Goal: Task Accomplishment & Management: Use online tool/utility

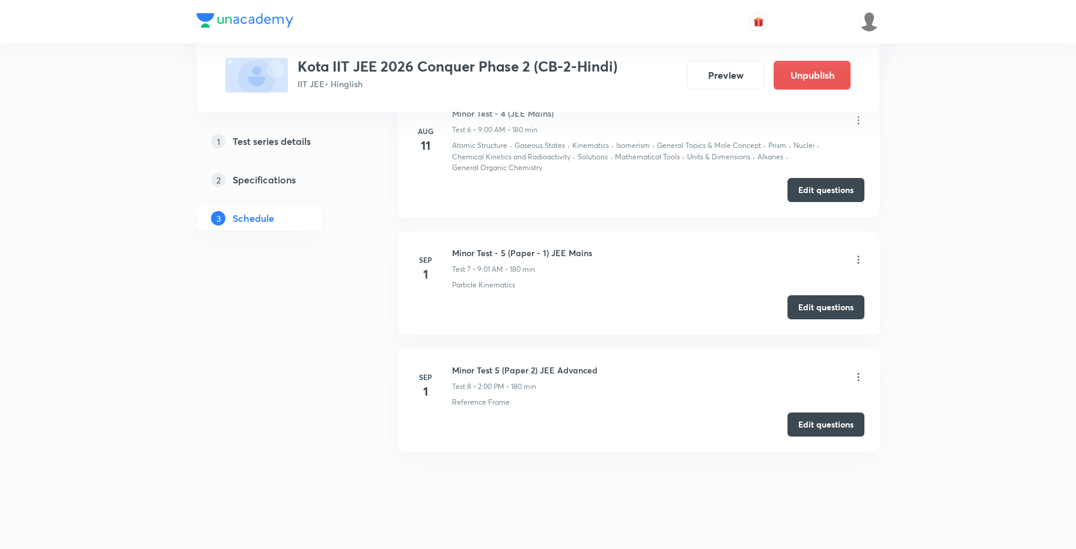
scroll to position [1630, 0]
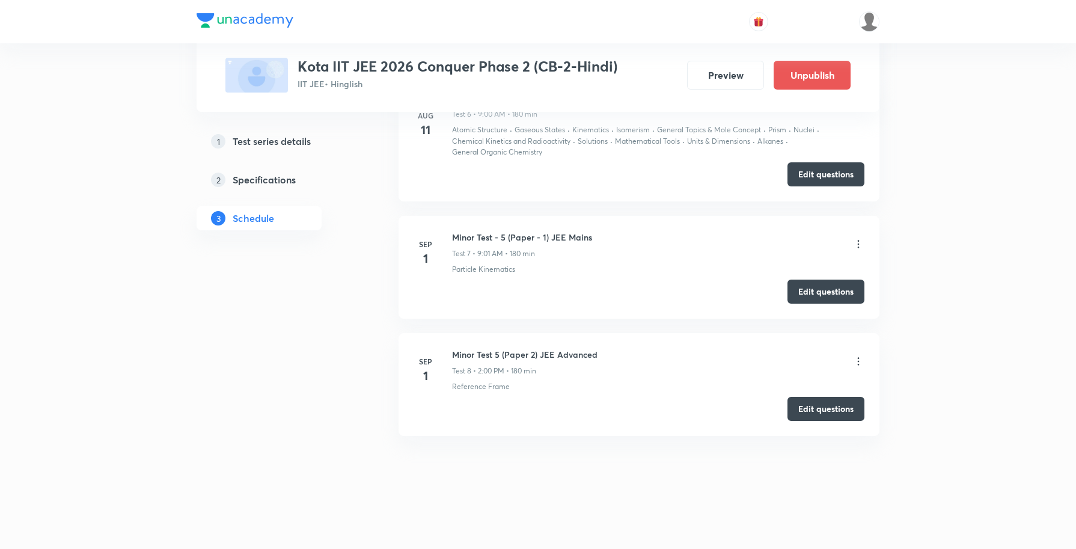
click at [855, 244] on icon at bounding box center [858, 244] width 12 height 12
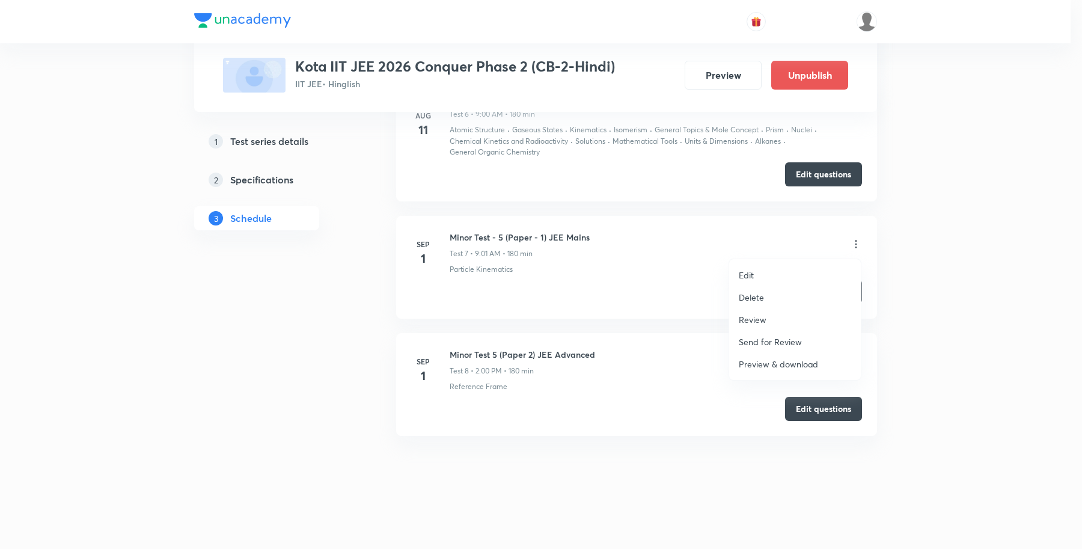
click at [764, 316] on p "Review" at bounding box center [753, 319] width 28 height 13
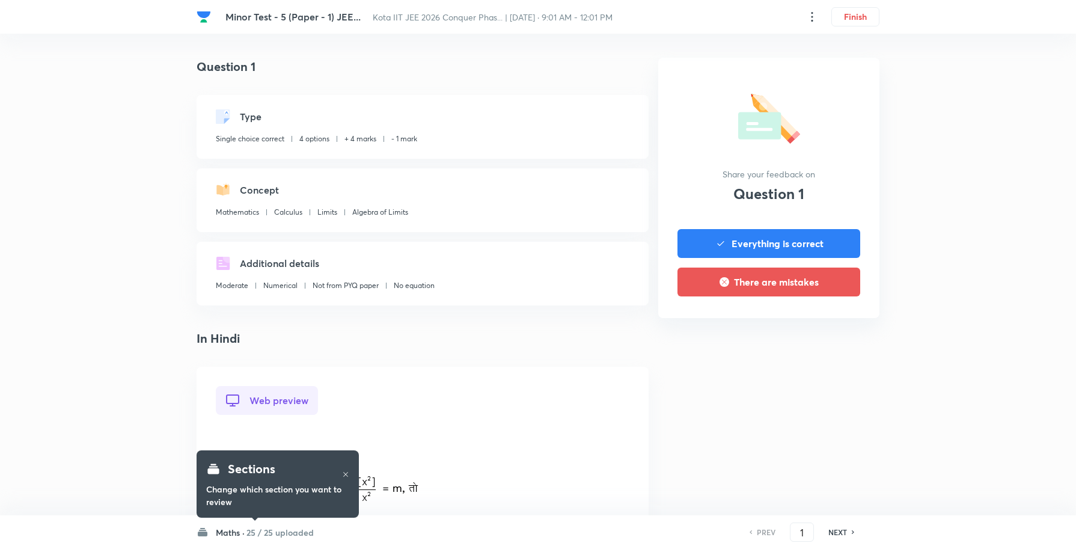
click at [235, 534] on h6 "Maths ·" at bounding box center [230, 532] width 29 height 13
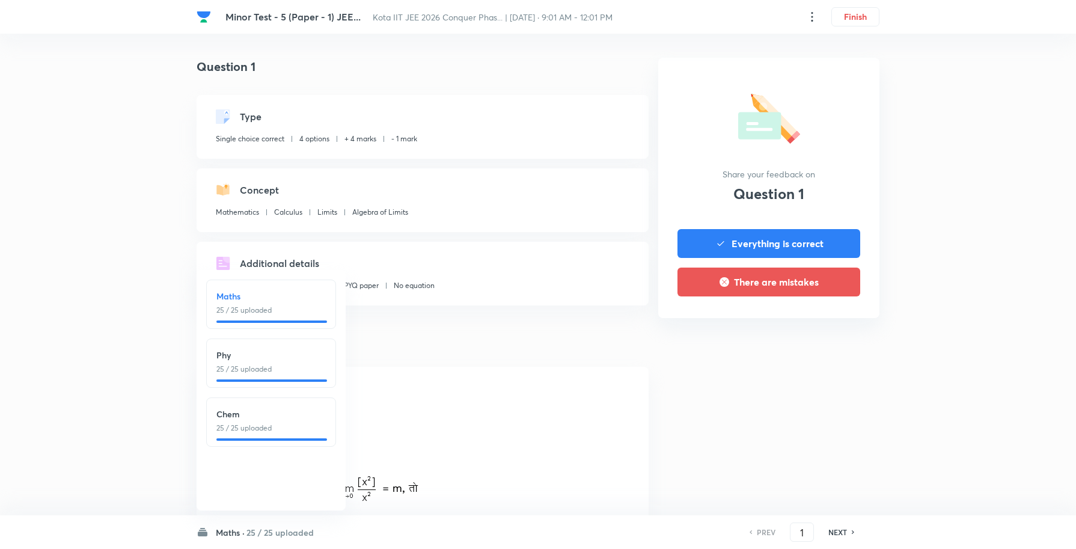
drag, startPoint x: 939, startPoint y: 397, endPoint x: 932, endPoint y: 371, distance: 26.7
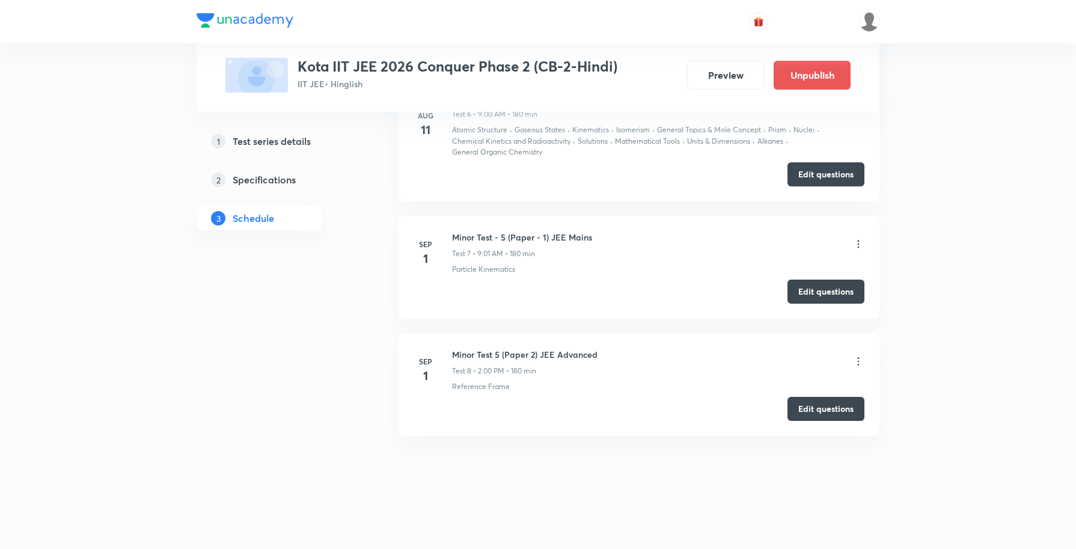
scroll to position [1630, 0]
click at [857, 364] on icon at bounding box center [858, 361] width 12 height 12
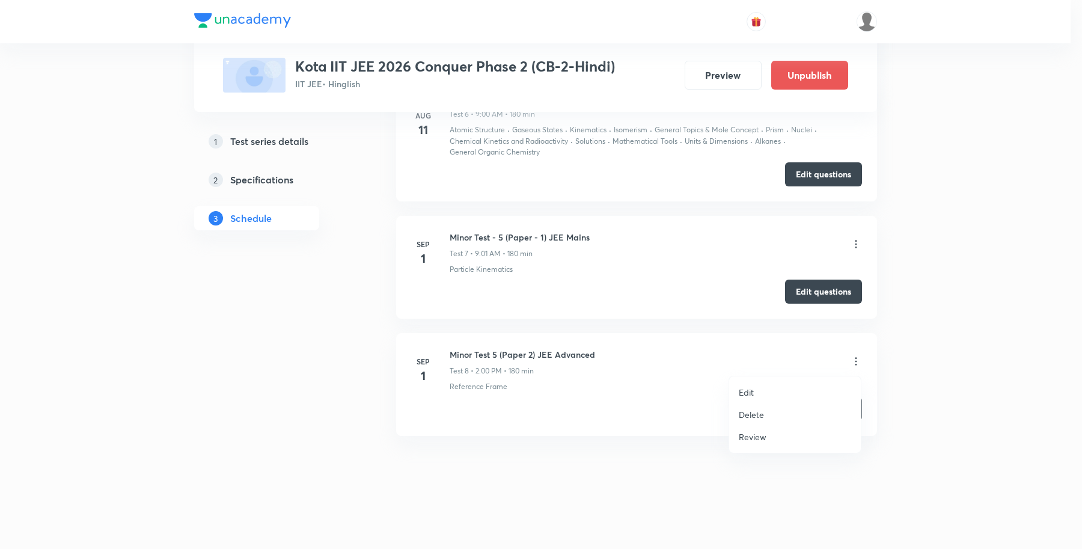
click at [748, 436] on p "Review" at bounding box center [753, 436] width 28 height 13
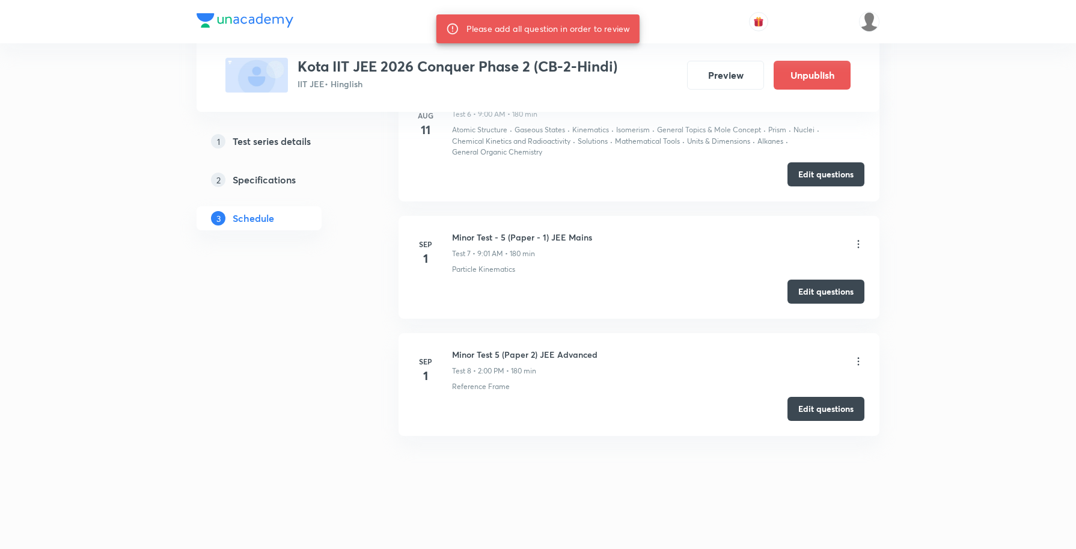
click at [856, 362] on icon at bounding box center [858, 361] width 12 height 12
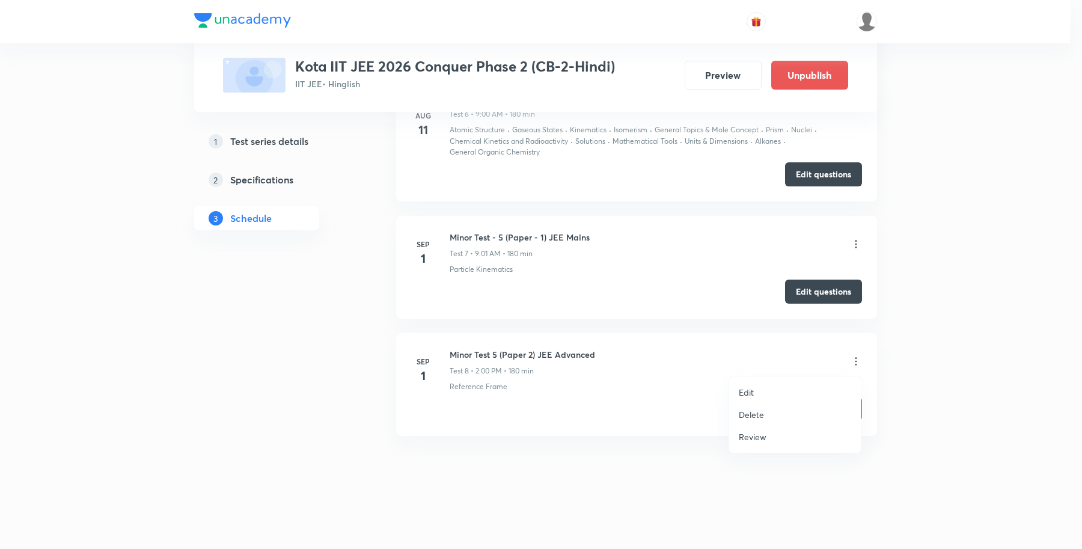
click at [995, 346] on div at bounding box center [541, 274] width 1082 height 549
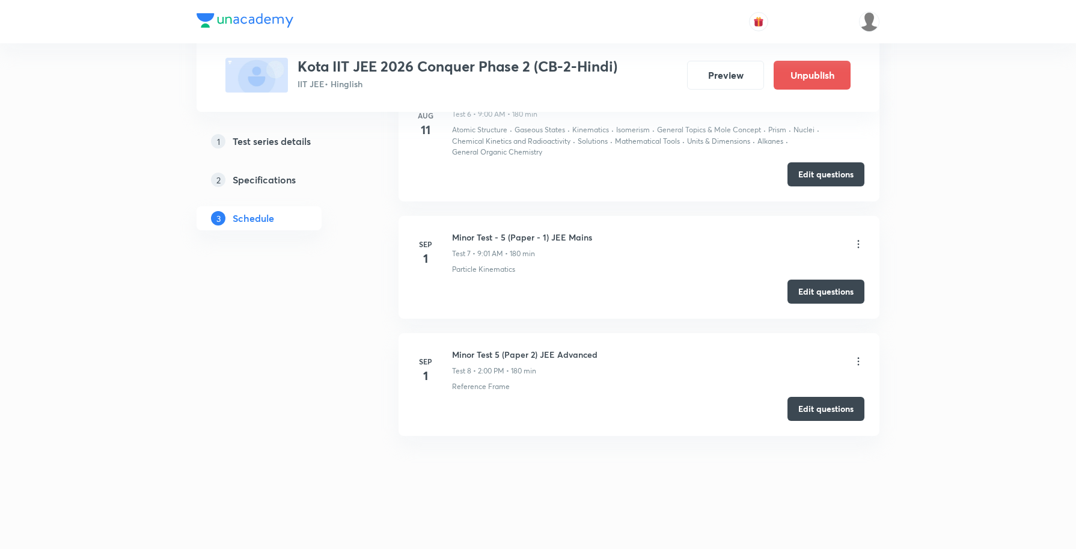
click at [860, 361] on icon at bounding box center [858, 361] width 12 height 12
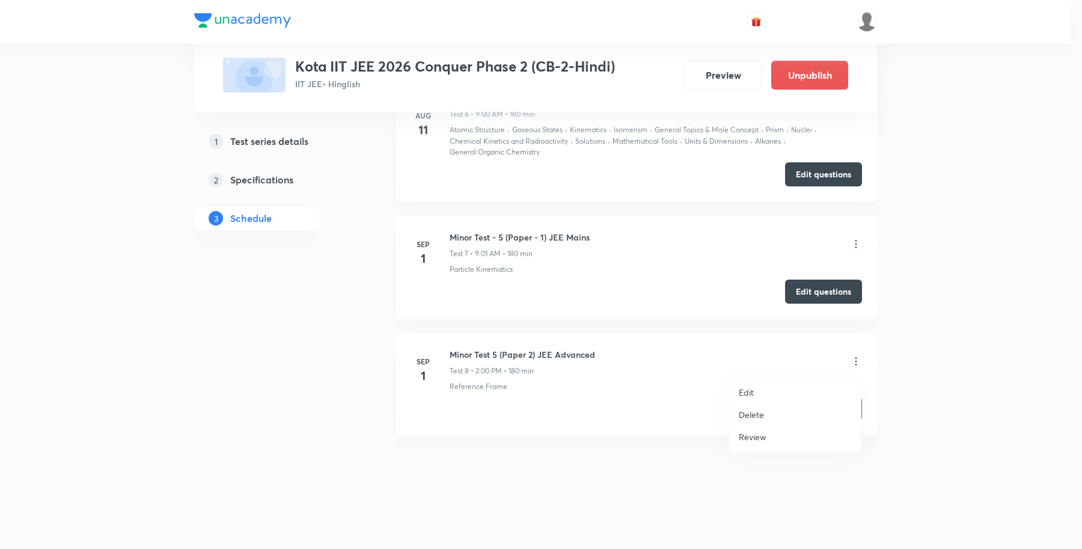
click at [755, 431] on p "Review" at bounding box center [753, 436] width 28 height 13
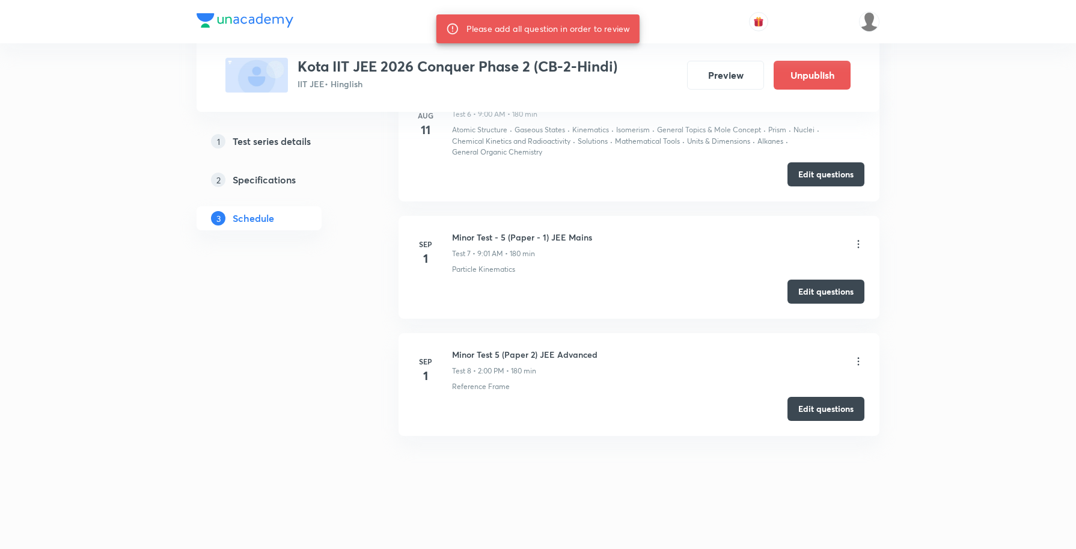
click at [834, 412] on button "Edit questions" at bounding box center [825, 407] width 77 height 24
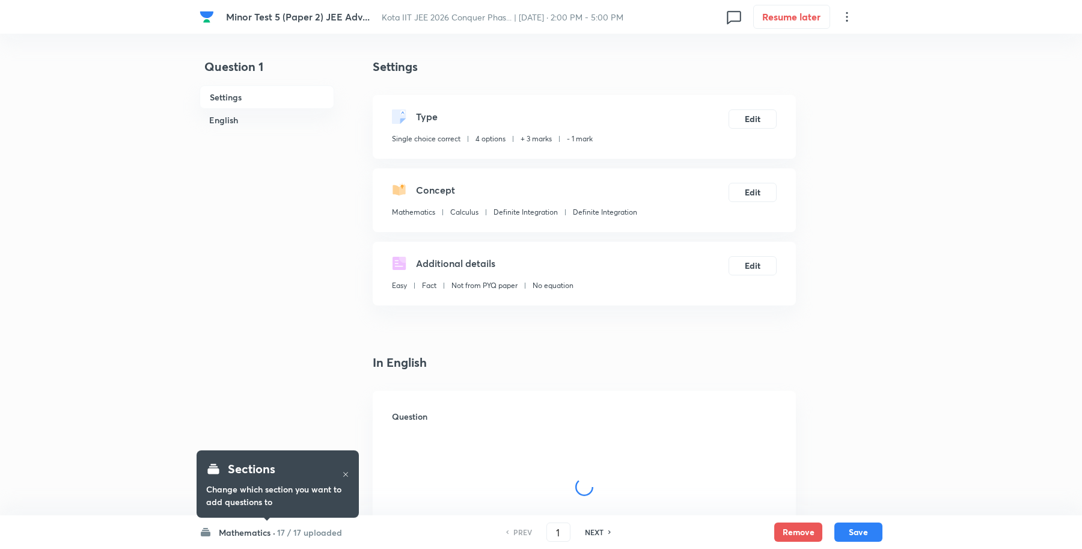
checkbox input "true"
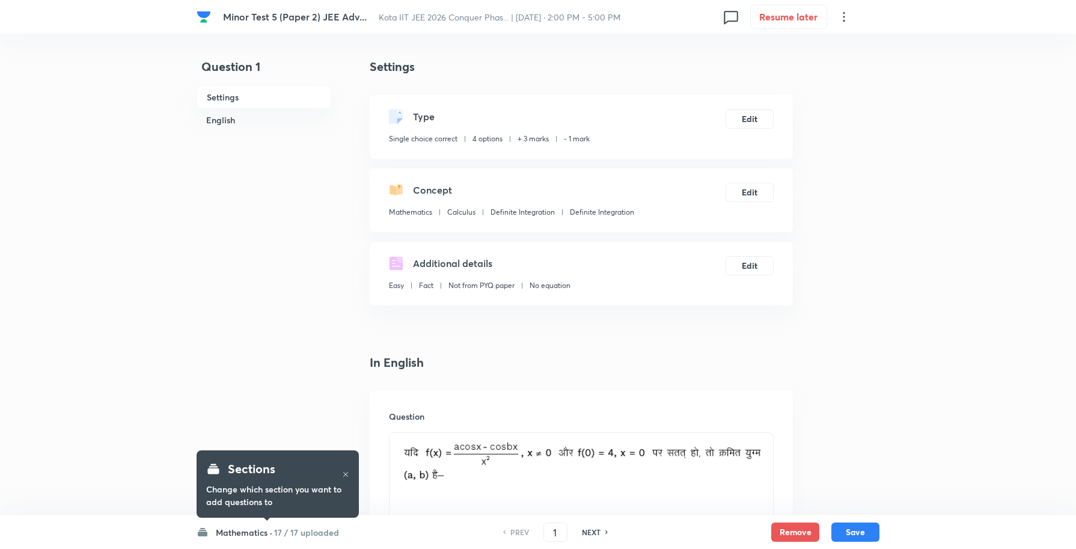
click at [247, 529] on h6 "Mathematics ·" at bounding box center [244, 532] width 56 height 13
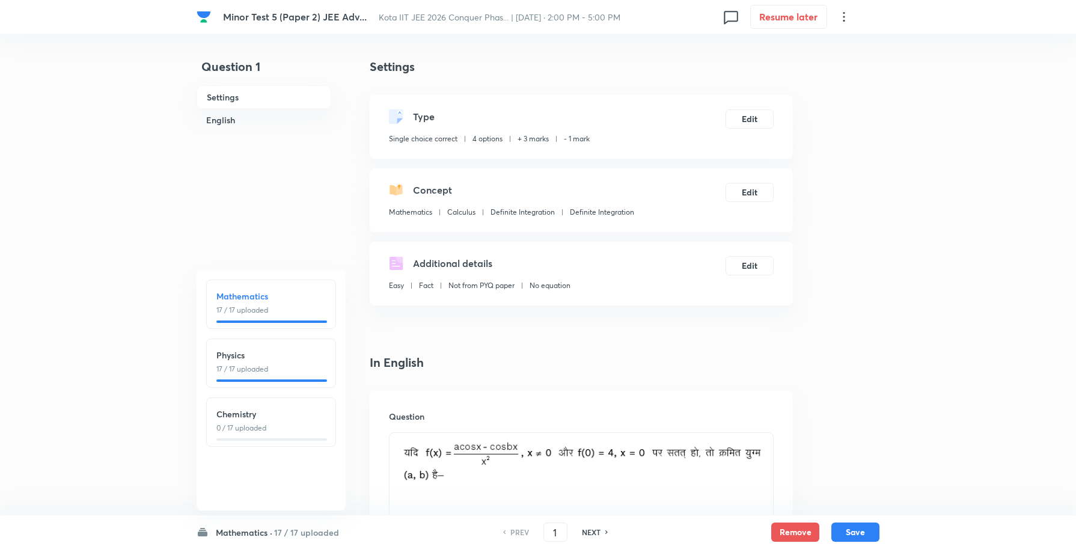
click at [244, 430] on p "0 / 17 uploaded" at bounding box center [270, 427] width 109 height 11
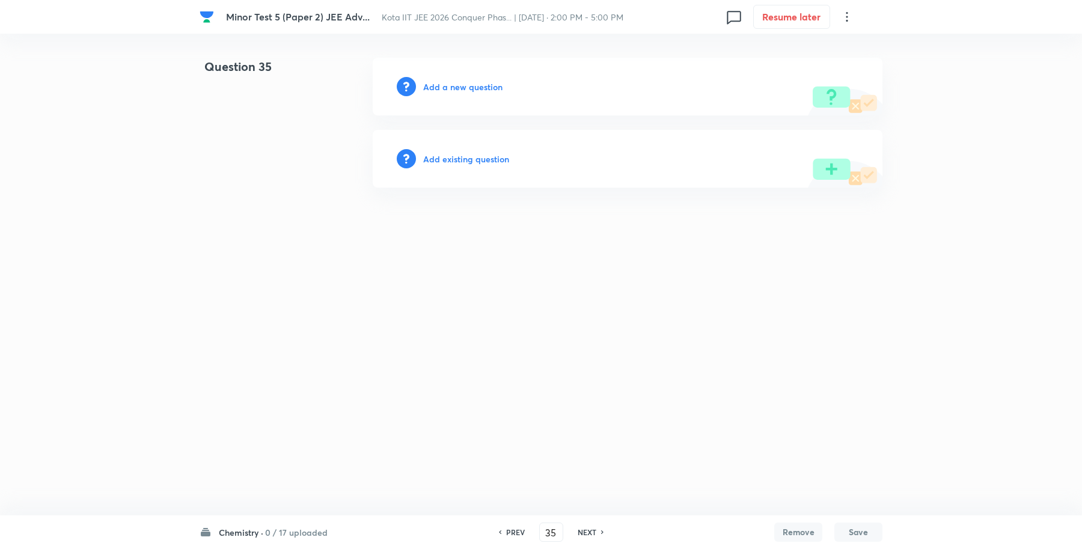
click at [515, 532] on h6 "PREV" at bounding box center [515, 531] width 19 height 11
type input "34"
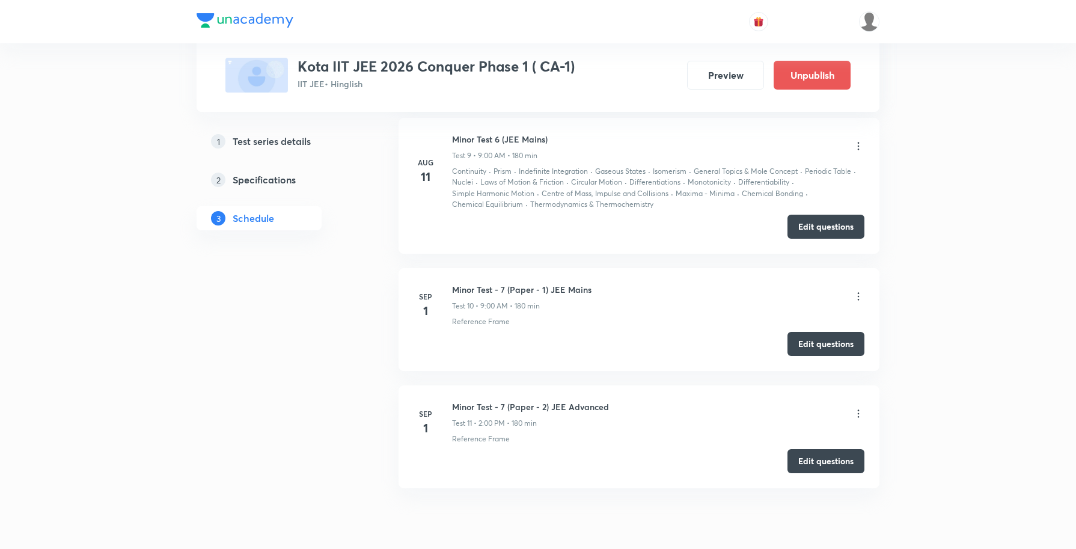
scroll to position [2028, 0]
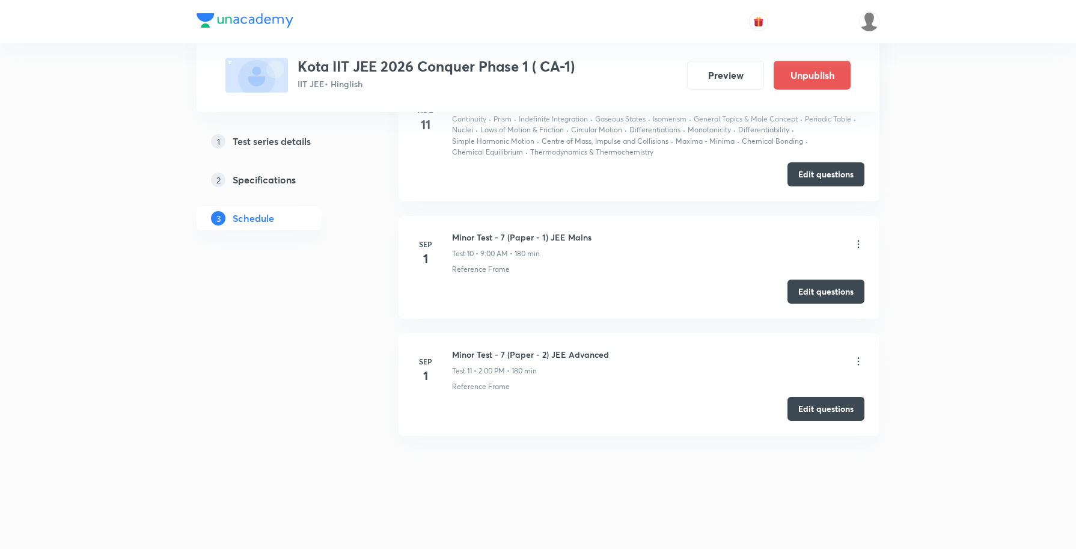
click at [858, 247] on icon at bounding box center [859, 244] width 2 height 8
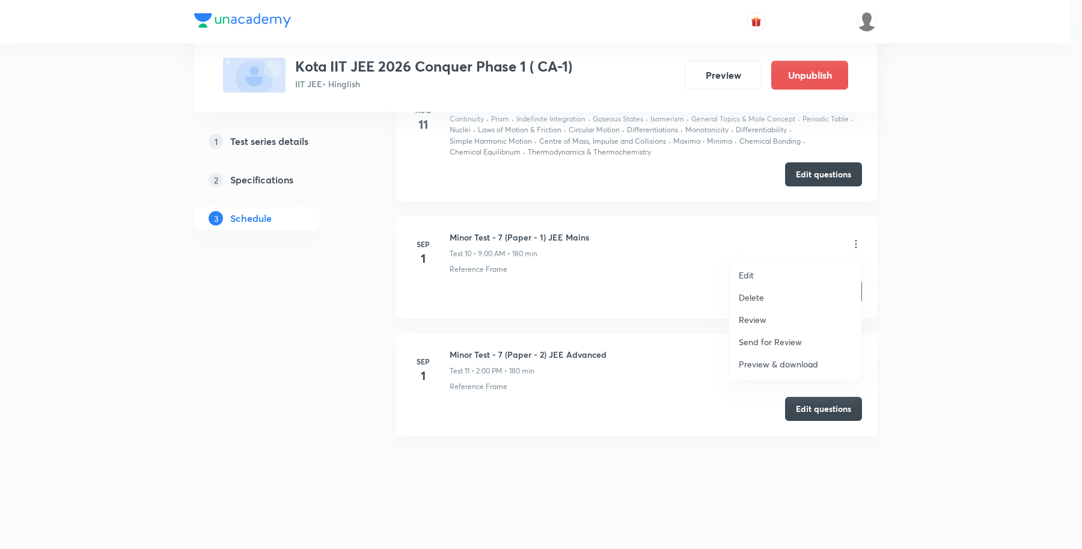
click at [764, 317] on p "Review" at bounding box center [753, 319] width 28 height 13
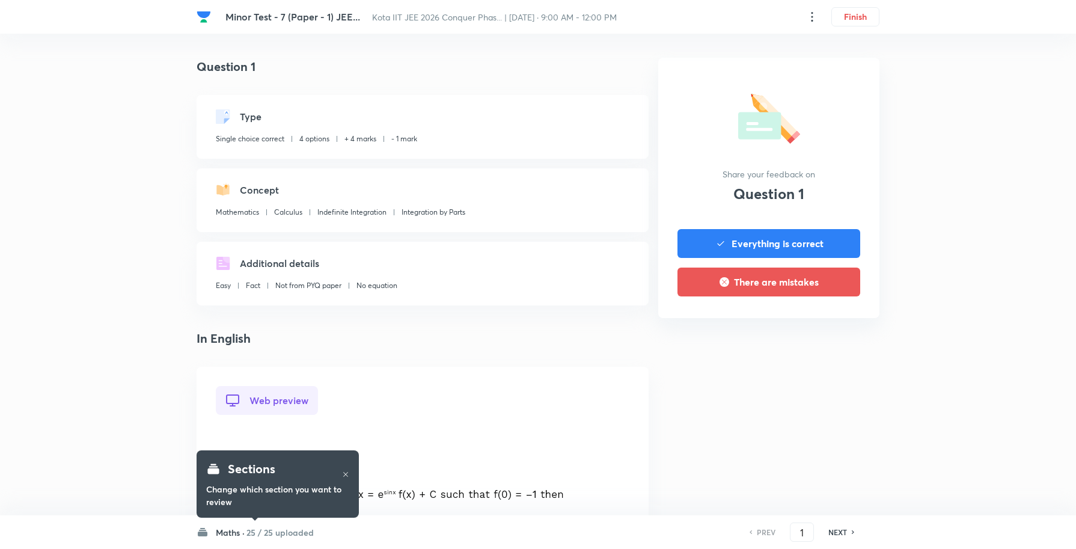
click at [227, 537] on h6 "Maths ·" at bounding box center [230, 532] width 29 height 13
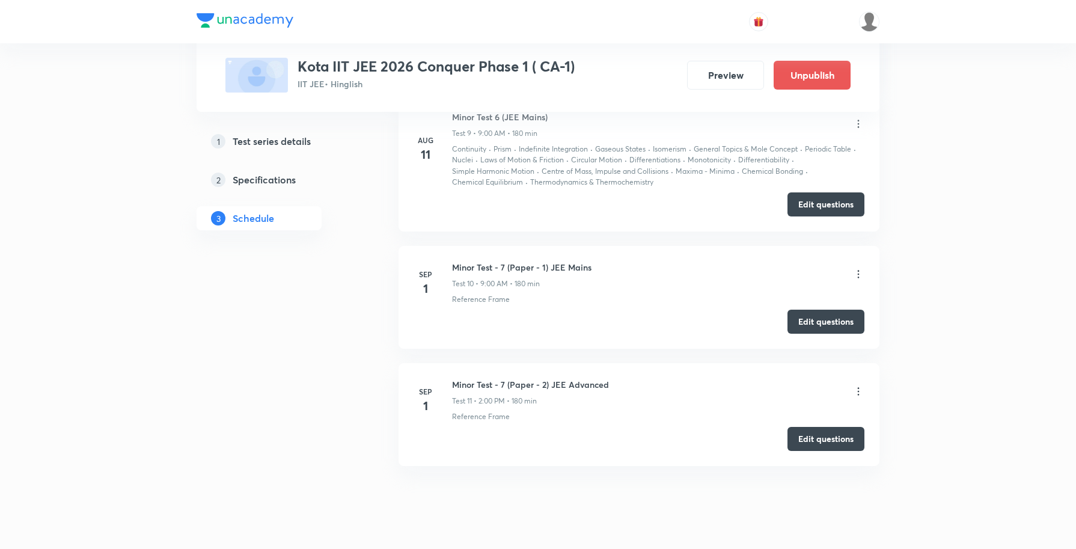
scroll to position [2028, 0]
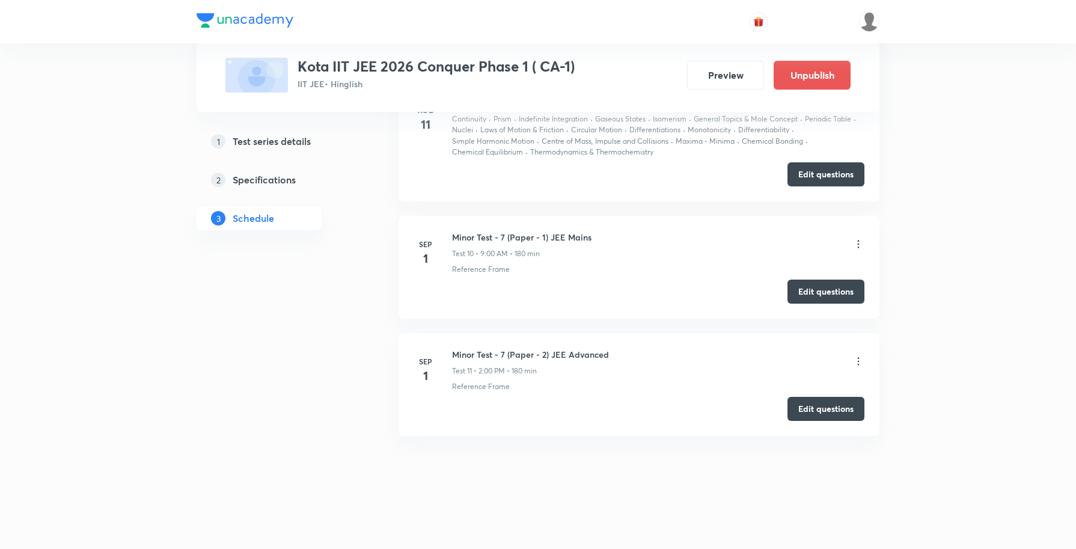
click at [858, 361] on icon at bounding box center [859, 362] width 2 height 8
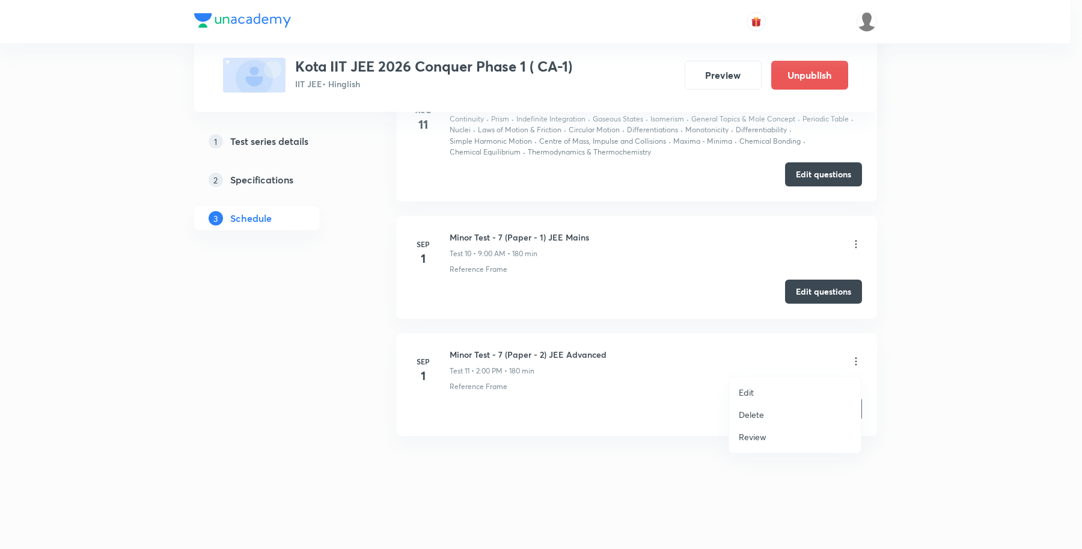
click at [752, 433] on p "Review" at bounding box center [753, 436] width 28 height 13
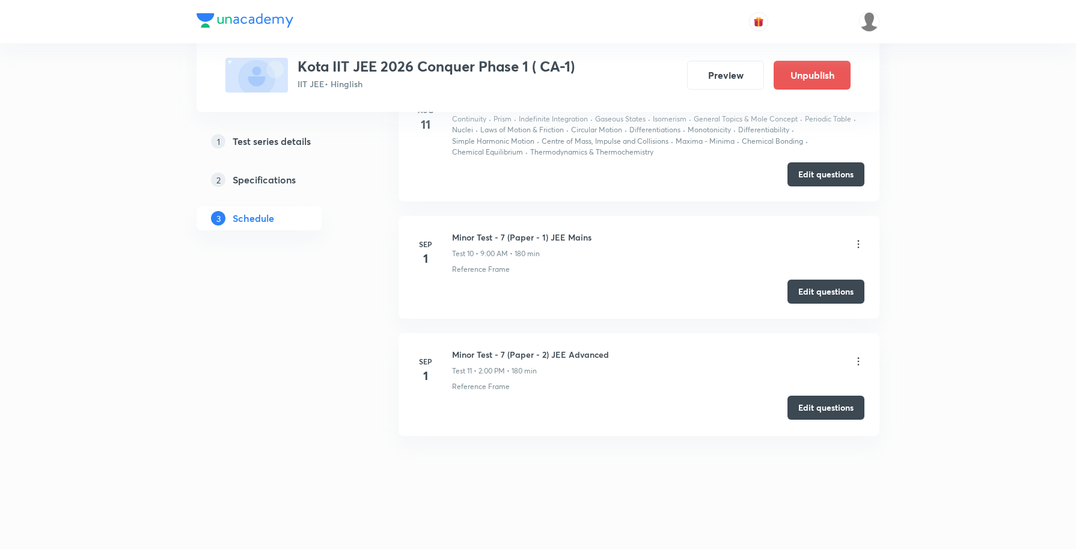
click at [826, 410] on button "Edit questions" at bounding box center [825, 407] width 77 height 24
click at [859, 246] on icon at bounding box center [858, 244] width 12 height 12
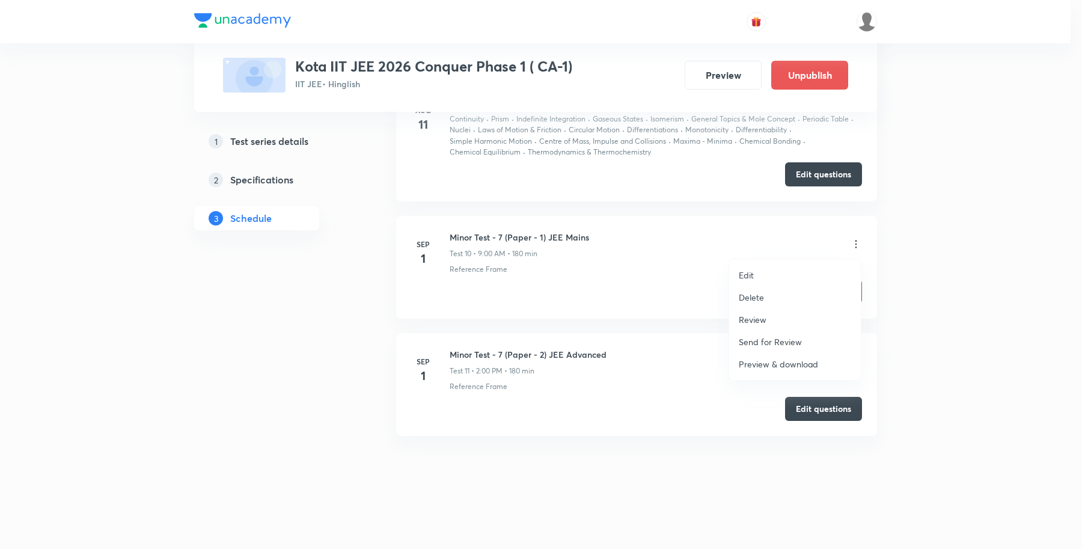
click at [758, 315] on p "Review" at bounding box center [753, 319] width 28 height 13
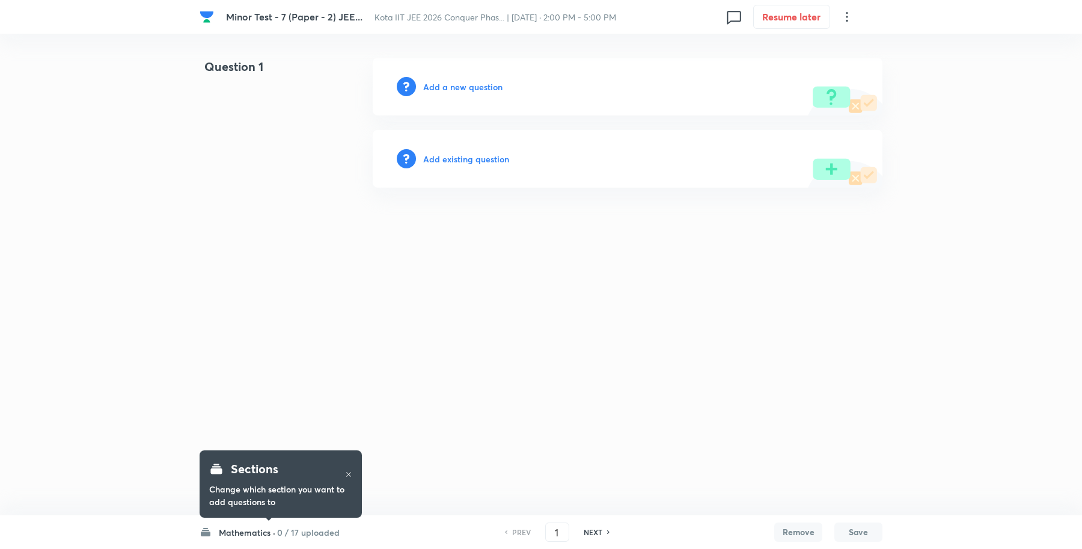
click at [263, 532] on h6 "Mathematics ·" at bounding box center [247, 532] width 56 height 13
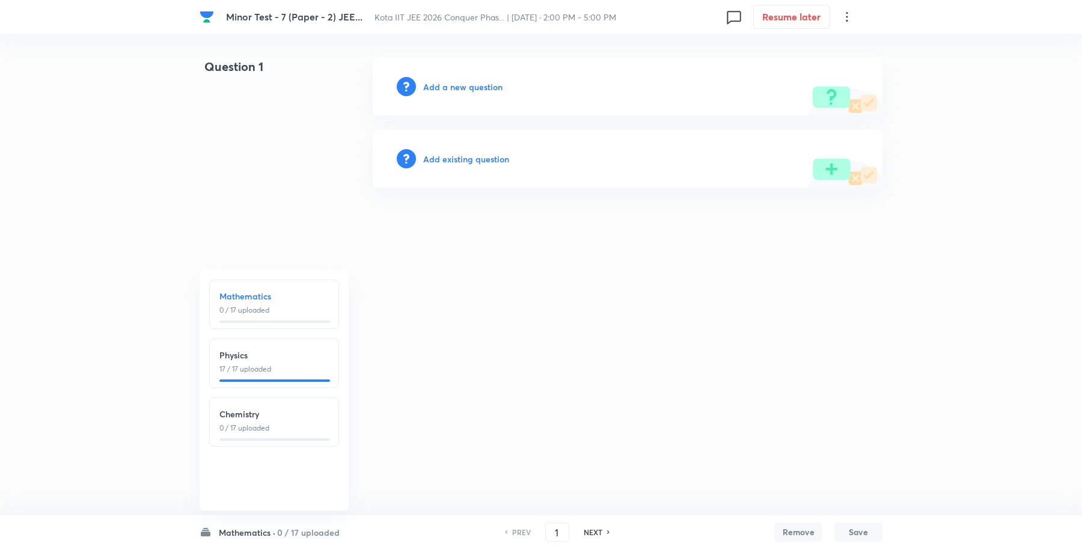
click at [238, 528] on h6 "Mathematics ·" at bounding box center [247, 532] width 56 height 13
click at [249, 532] on h6 "Mathematics ·" at bounding box center [247, 532] width 56 height 13
click at [275, 535] on div "Mathematics · 0 / 17 uploaded" at bounding box center [270, 532] width 140 height 13
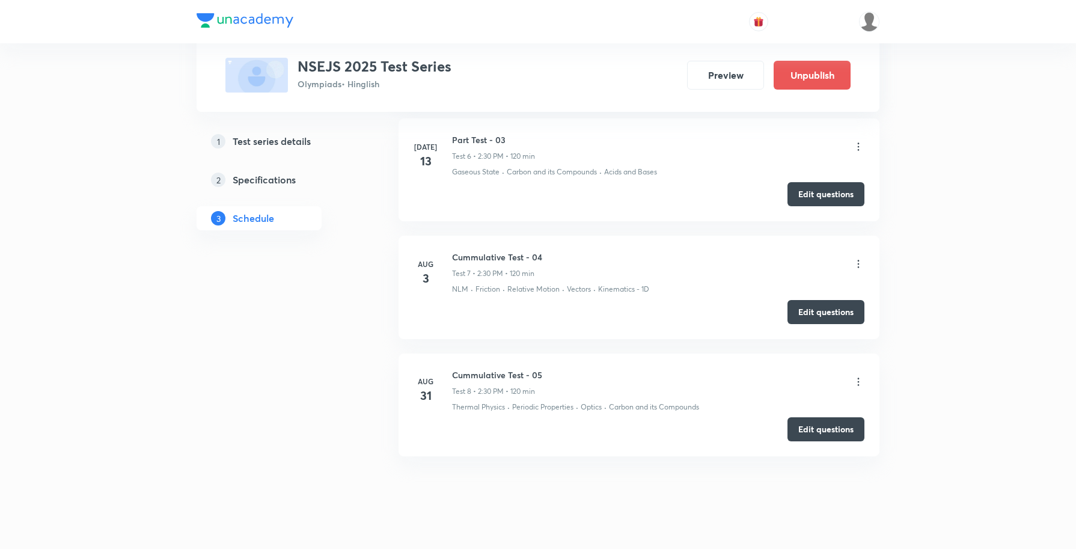
scroll to position [1202, 0]
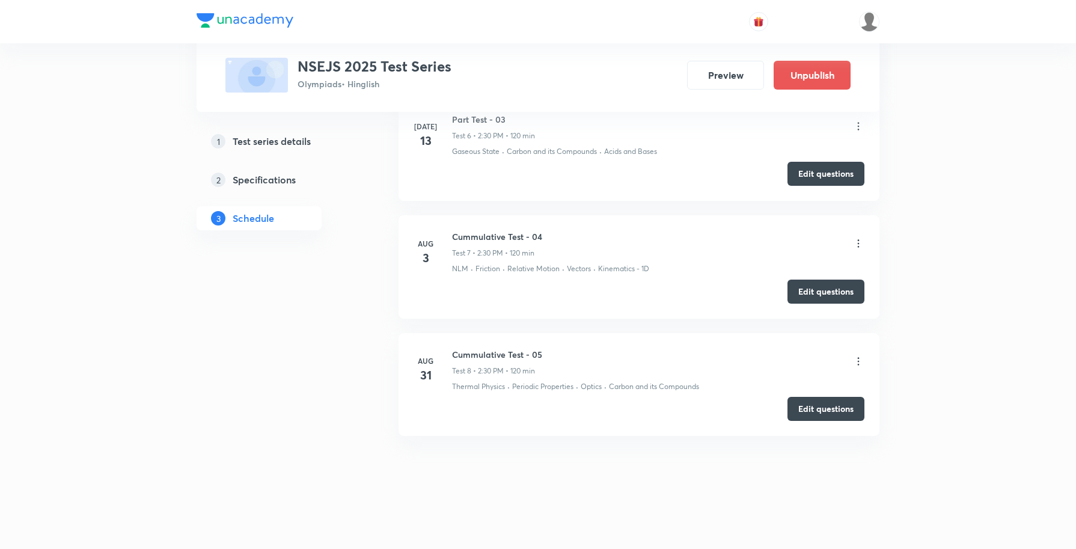
click at [855, 361] on icon at bounding box center [858, 361] width 12 height 12
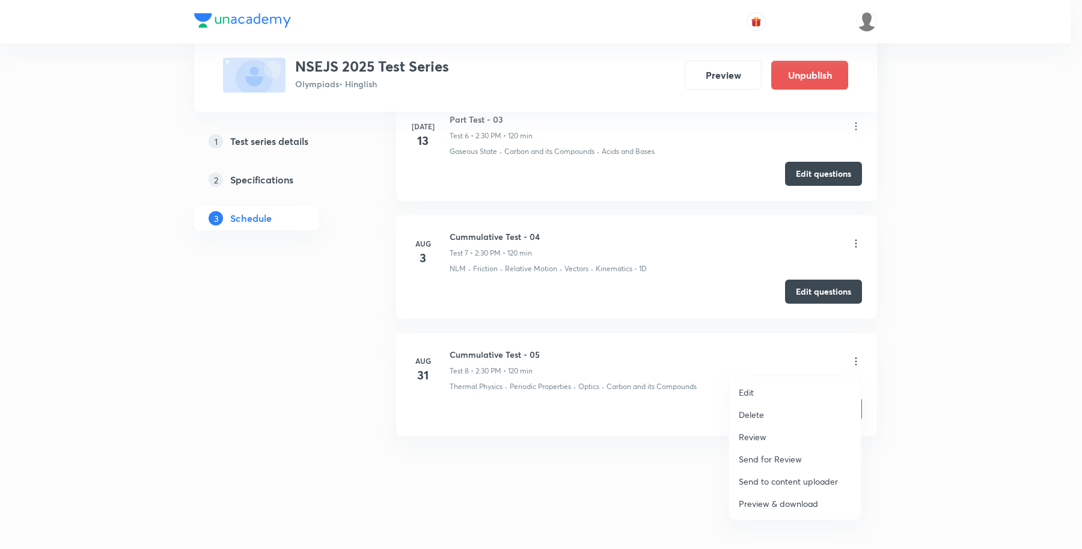
click at [749, 437] on p "Review" at bounding box center [753, 436] width 28 height 13
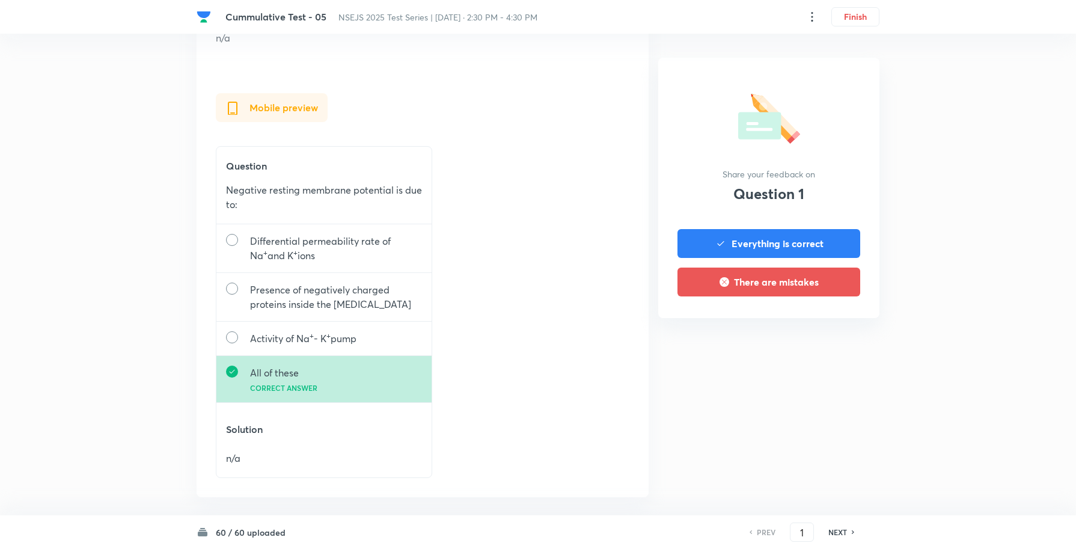
scroll to position [682, 0]
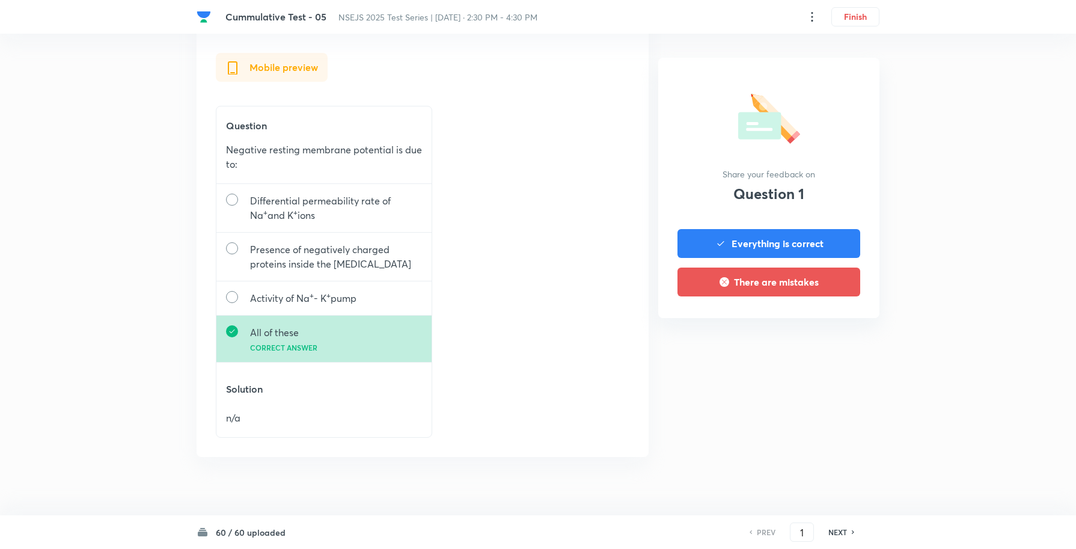
click at [219, 533] on h6 "60 / 60 uploaded" at bounding box center [251, 532] width 70 height 13
click at [271, 533] on h6 "60 / 60 uploaded" at bounding box center [251, 532] width 70 height 13
click at [256, 532] on h6 "60 / 60 uploaded" at bounding box center [251, 532] width 70 height 13
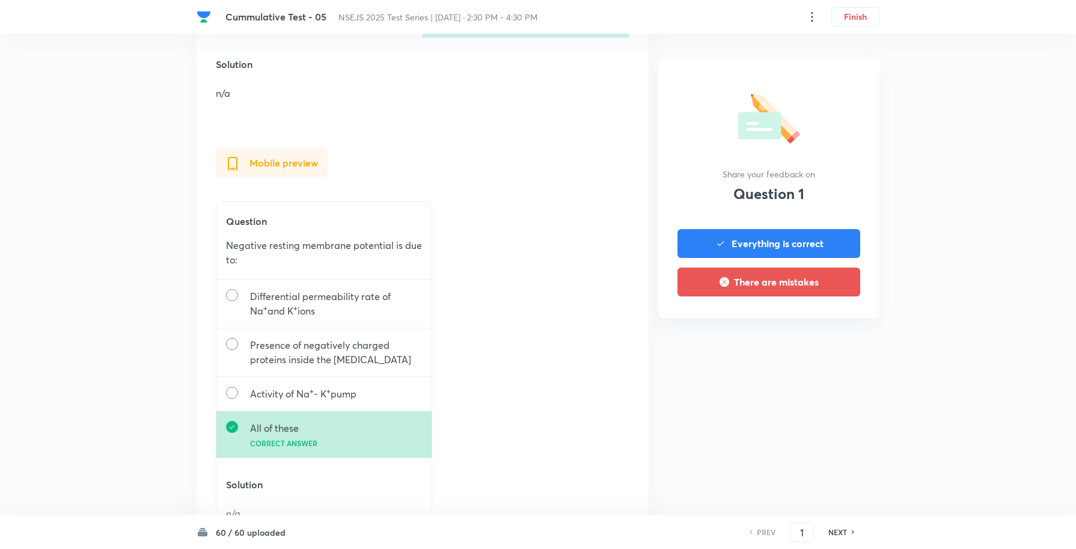
scroll to position [457, 0]
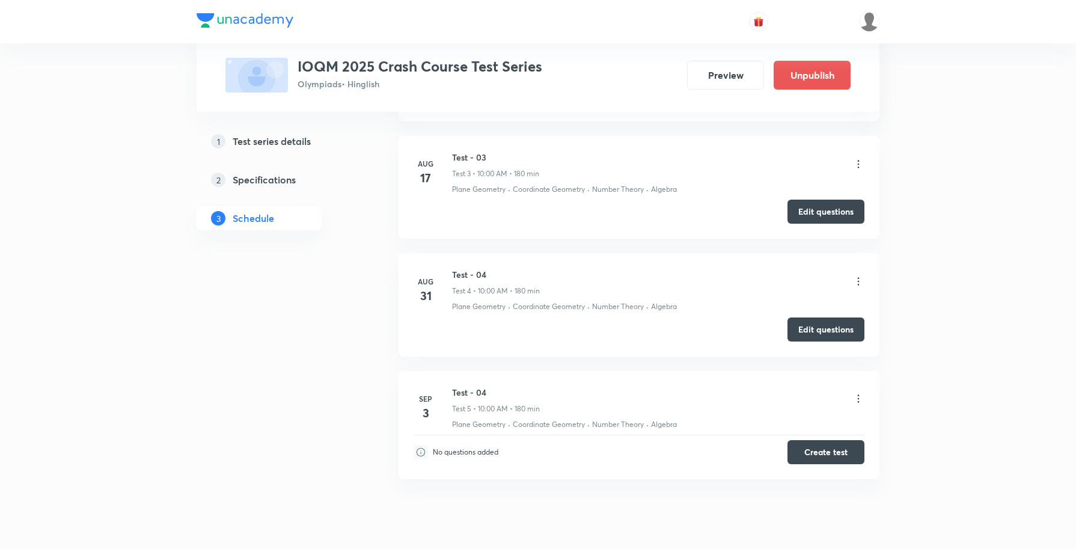
scroll to position [854, 0]
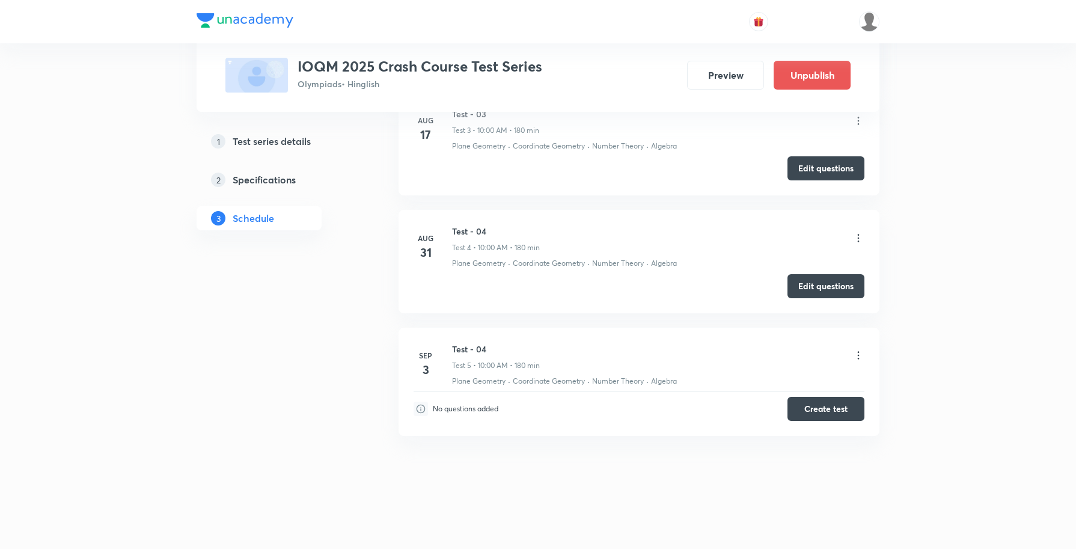
click at [858, 238] on icon at bounding box center [859, 238] width 2 height 8
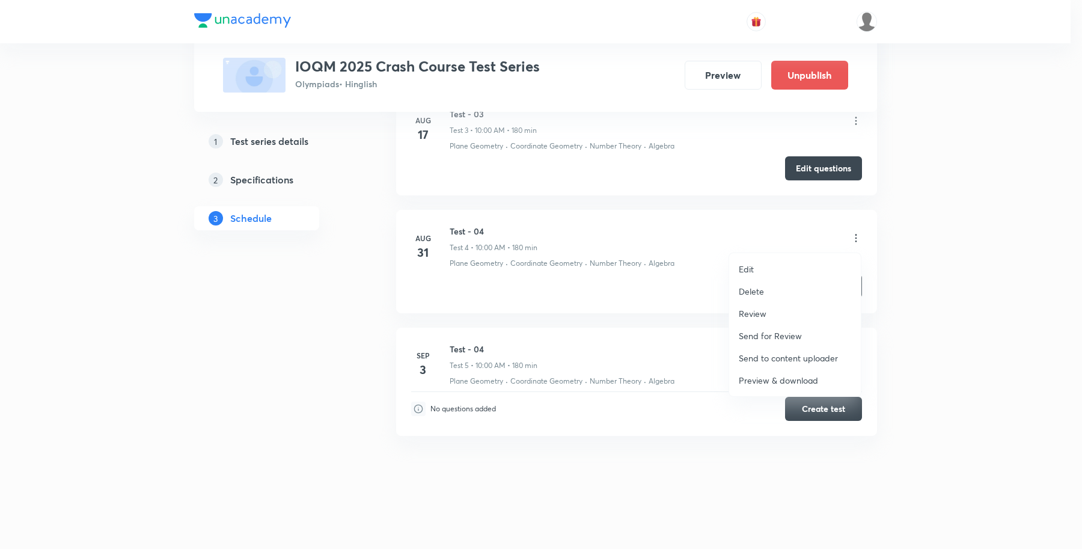
click at [752, 312] on p "Review" at bounding box center [753, 313] width 28 height 13
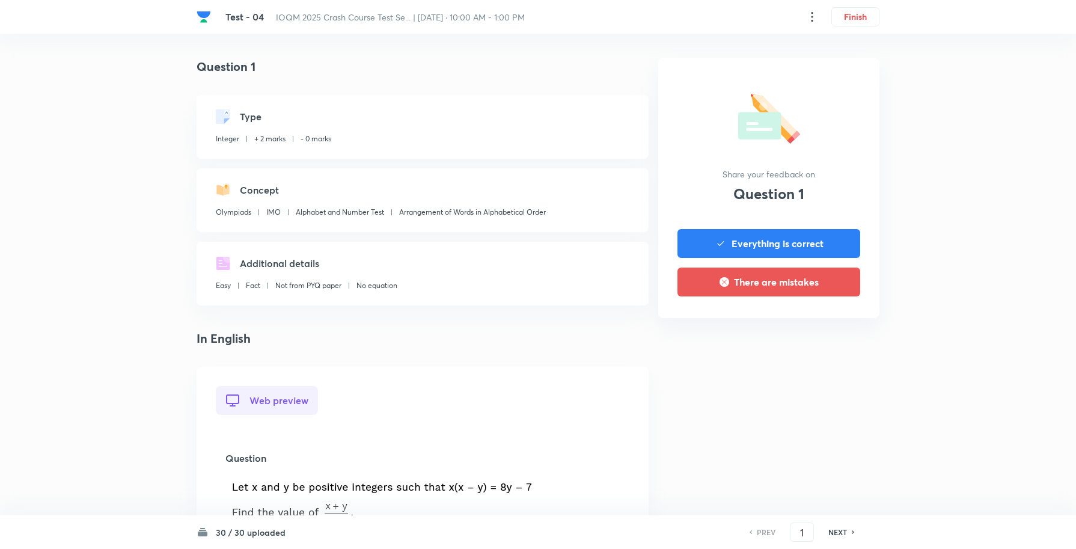
click at [224, 538] on h6 "30 / 30 uploaded" at bounding box center [251, 532] width 70 height 13
drag, startPoint x: 879, startPoint y: 398, endPoint x: 855, endPoint y: 398, distance: 24.0
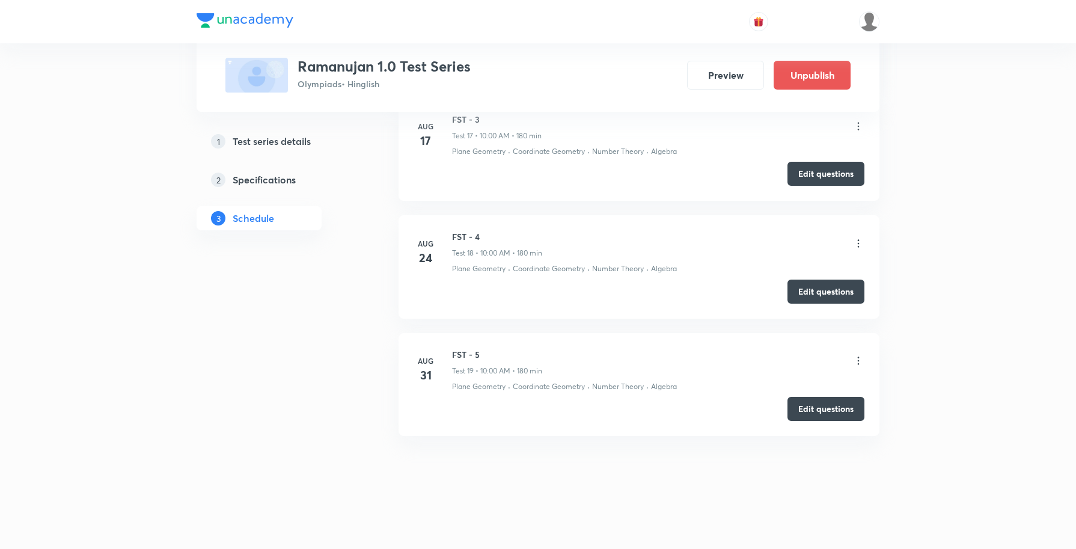
scroll to position [2495, 0]
click at [857, 364] on icon at bounding box center [858, 361] width 12 height 12
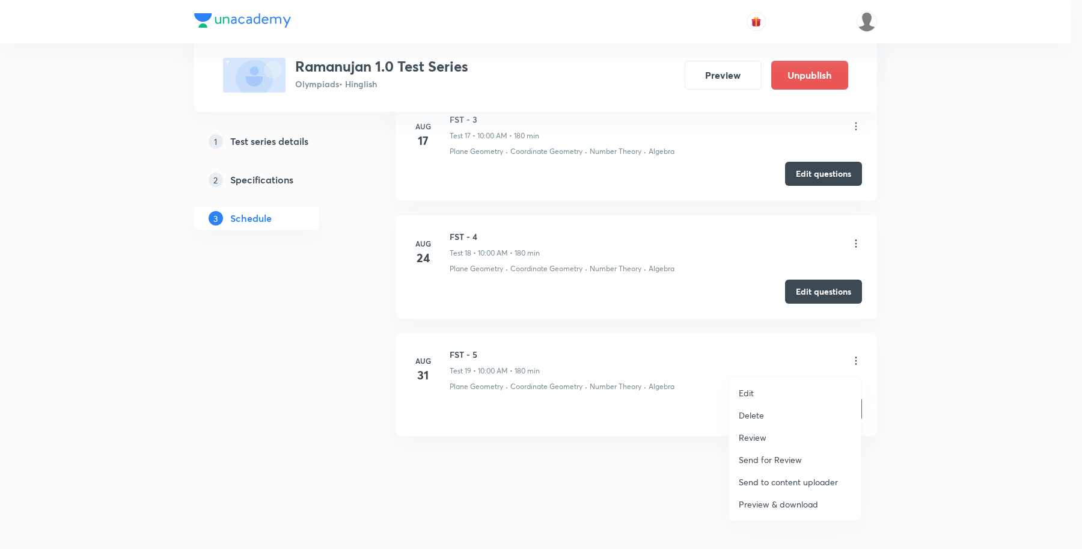
click at [752, 436] on p "Review" at bounding box center [753, 437] width 28 height 13
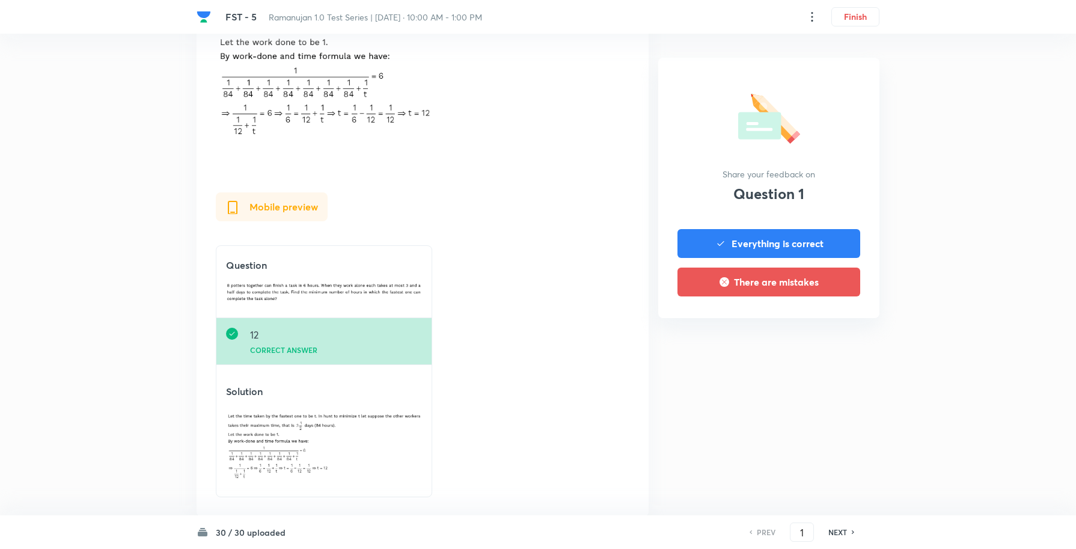
scroll to position [707, 0]
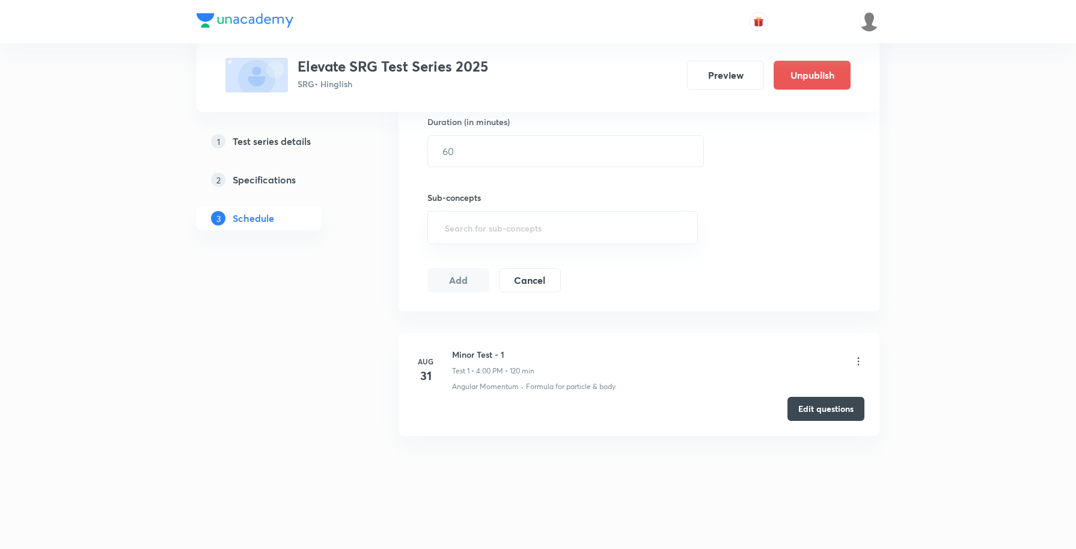
click at [858, 364] on icon at bounding box center [859, 361] width 2 height 8
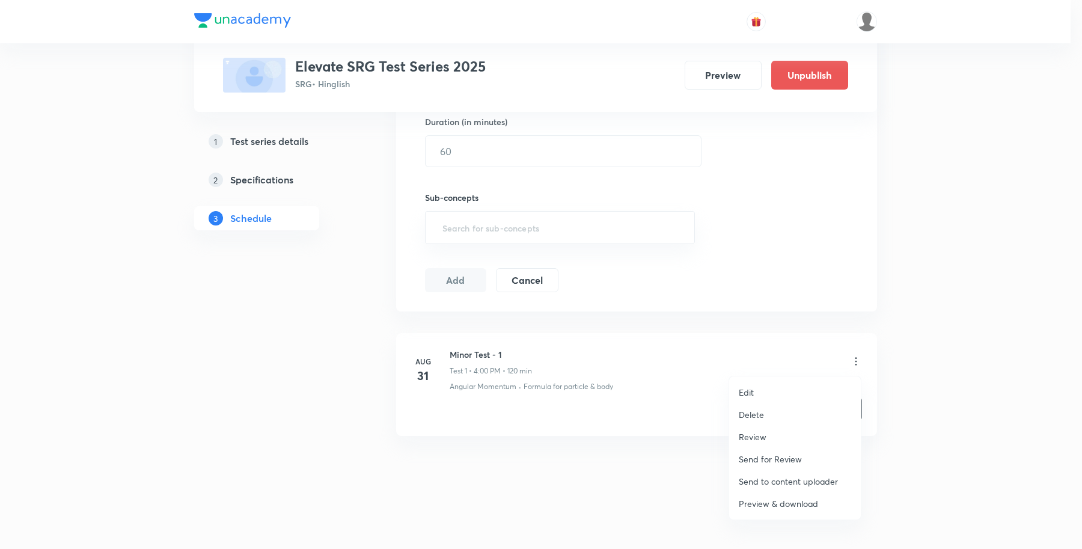
click at [759, 433] on p "Review" at bounding box center [753, 436] width 28 height 13
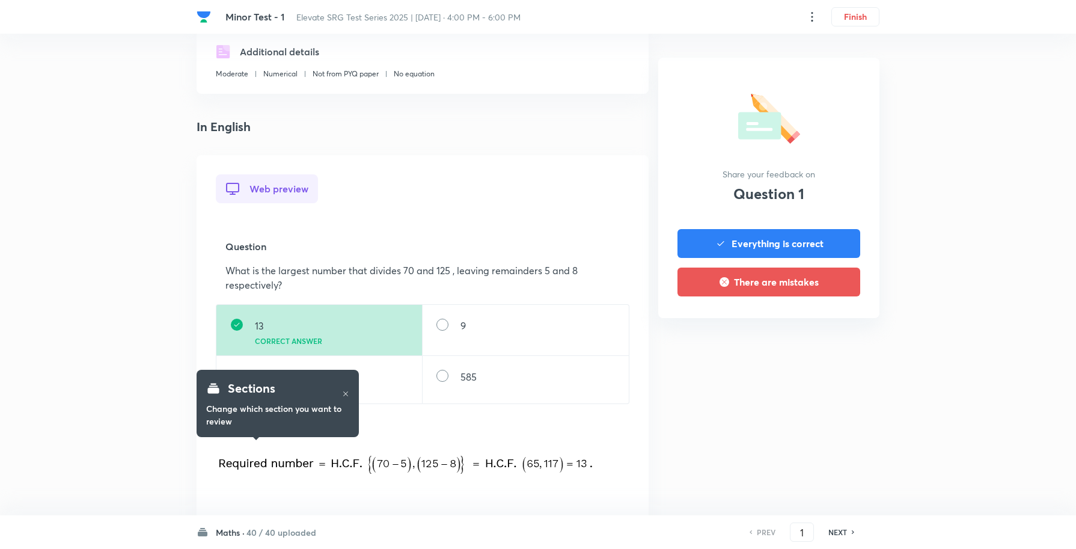
scroll to position [300, 0]
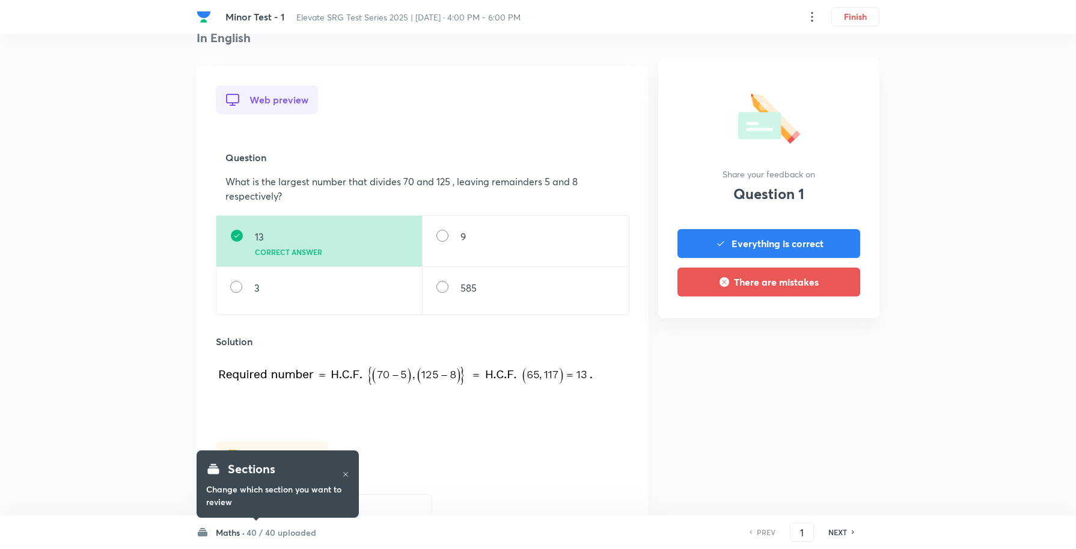
click at [253, 534] on h6 "40 / 40 uploaded" at bounding box center [281, 532] width 70 height 13
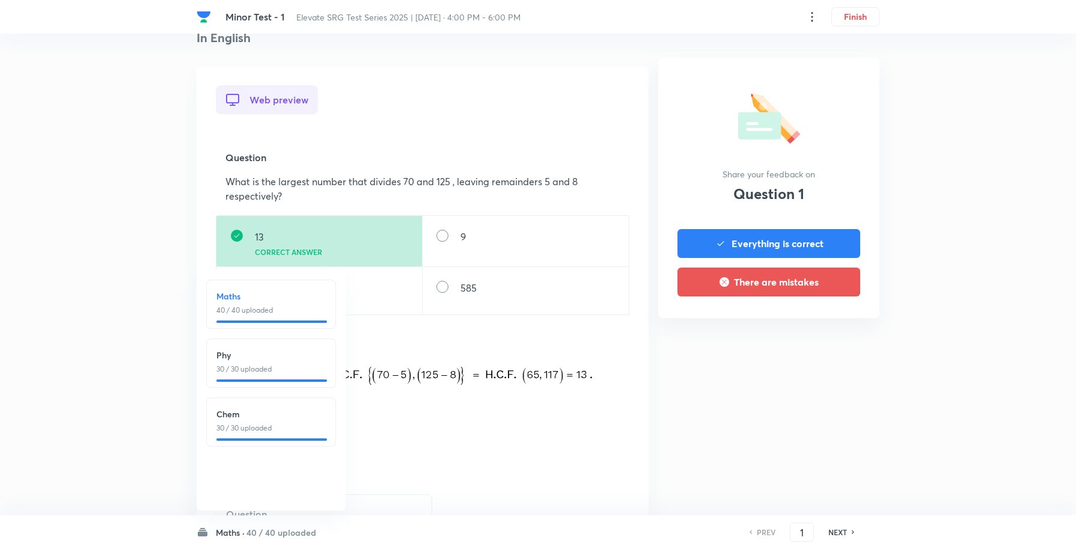
click at [953, 322] on div "Minor Test - 1 Elevate SRG Test Series 2025 | [DATE] · 4:00 PM - 6:00 PM Finish…" at bounding box center [538, 319] width 1076 height 1124
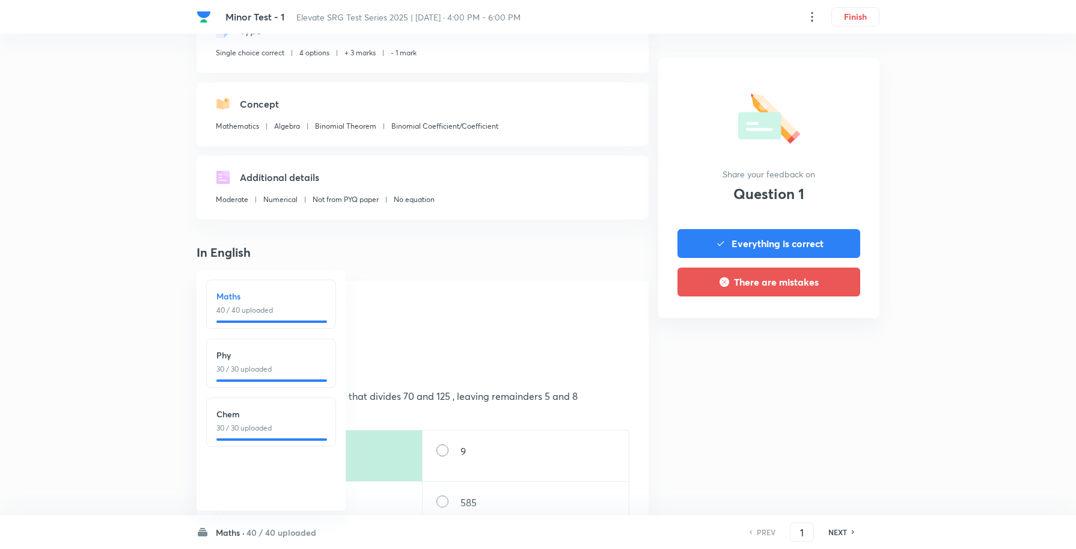
scroll to position [0, 0]
